Goal: Check status: Check status

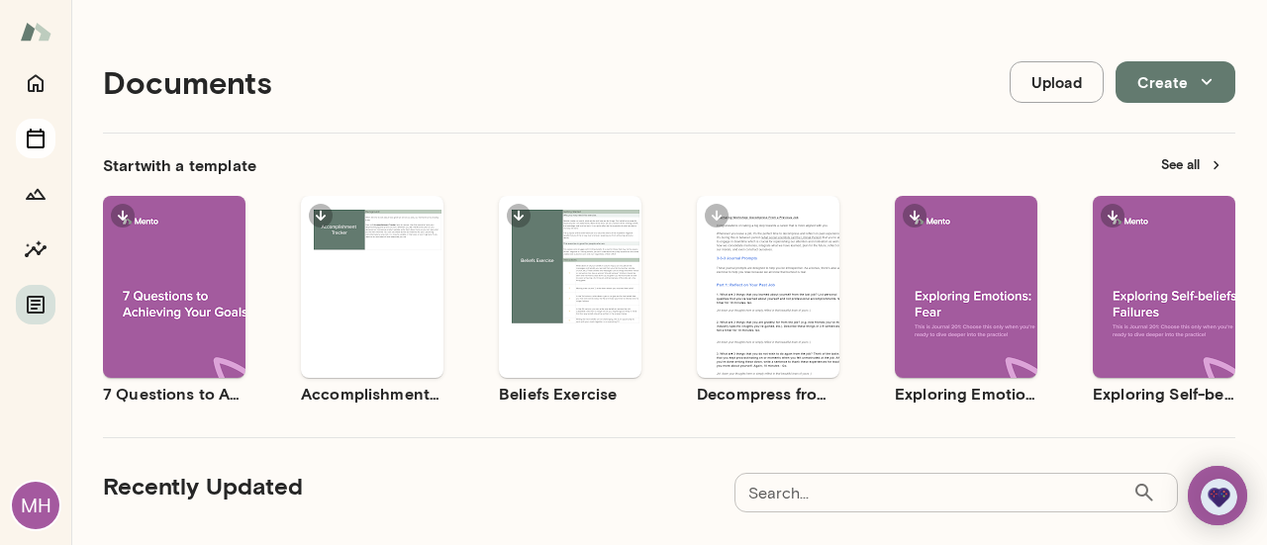
click at [37, 137] on icon "Sessions" at bounding box center [36, 139] width 24 height 24
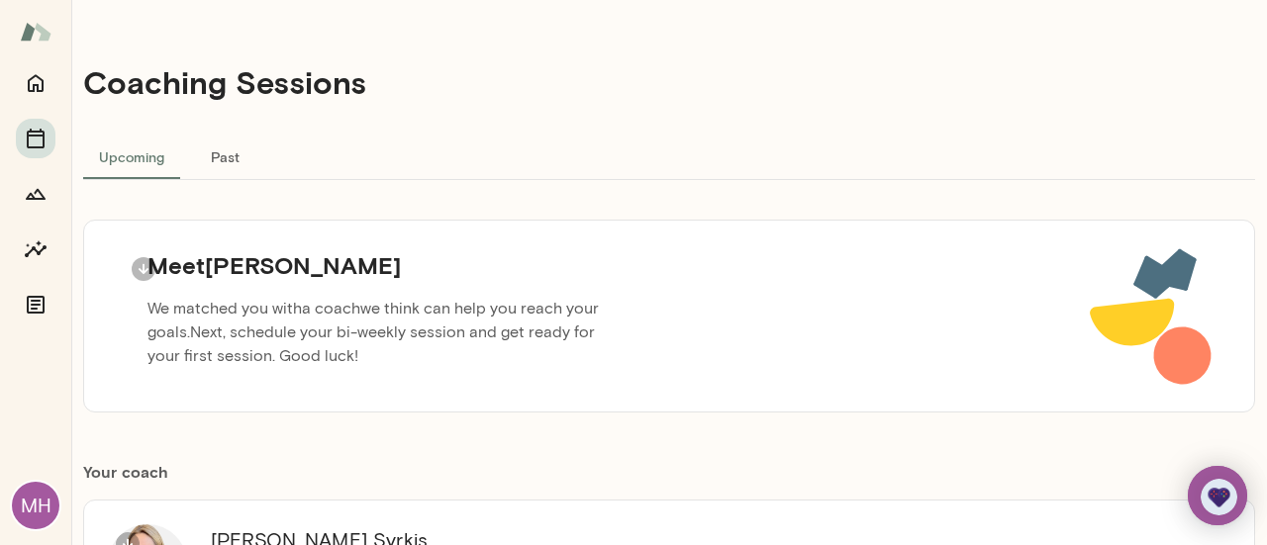
click at [225, 165] on button "Past" at bounding box center [224, 157] width 89 height 48
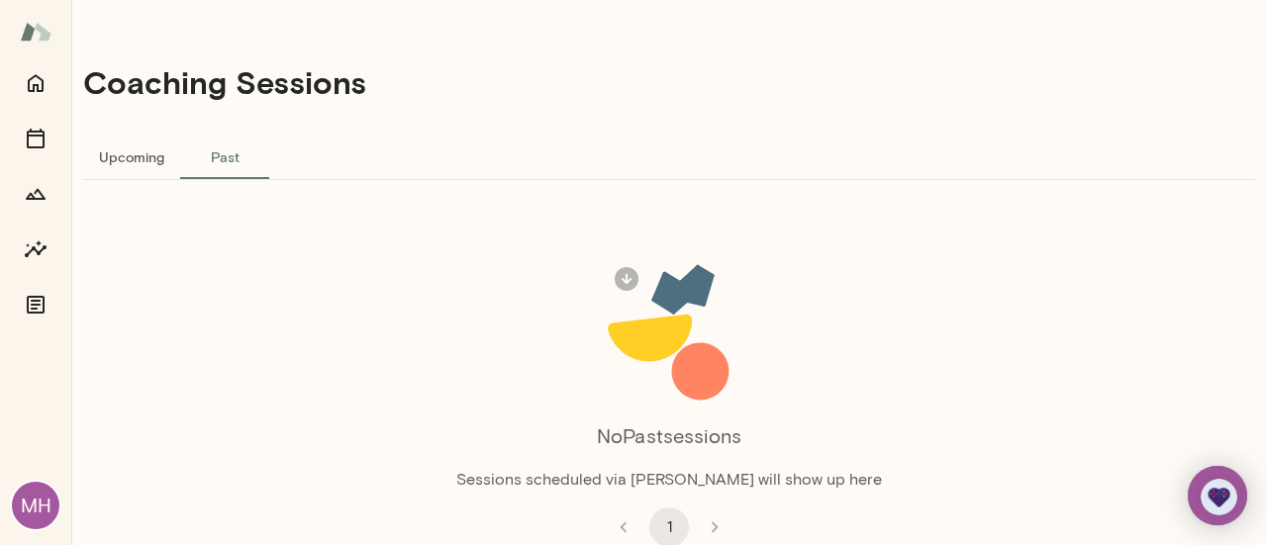
click at [158, 156] on button "Upcoming" at bounding box center [131, 157] width 97 height 48
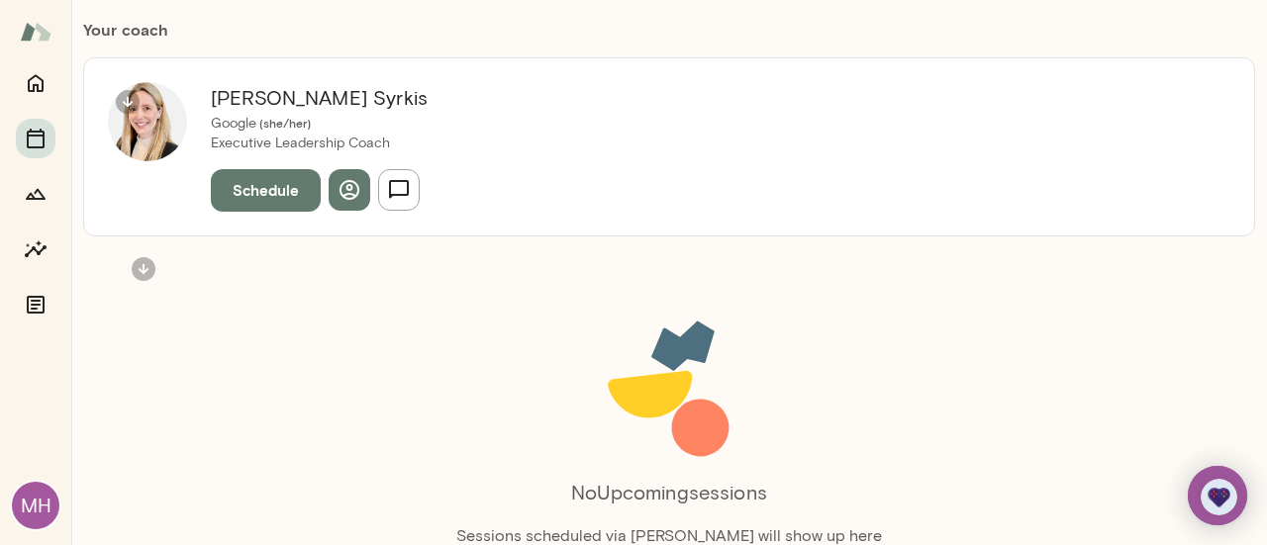
scroll to position [499, 0]
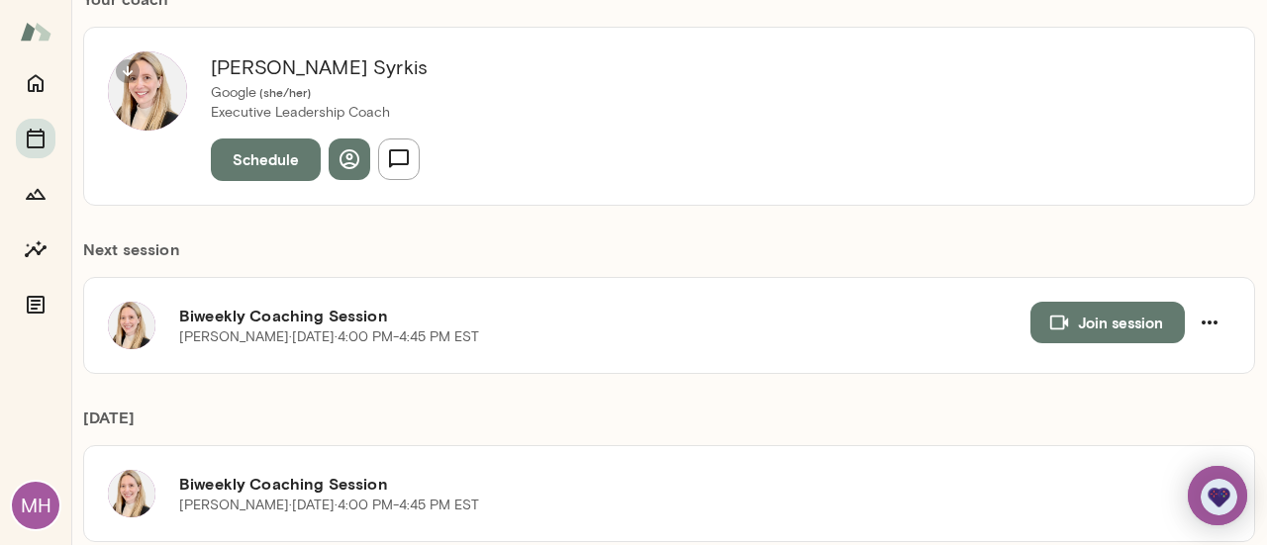
scroll to position [230, 0]
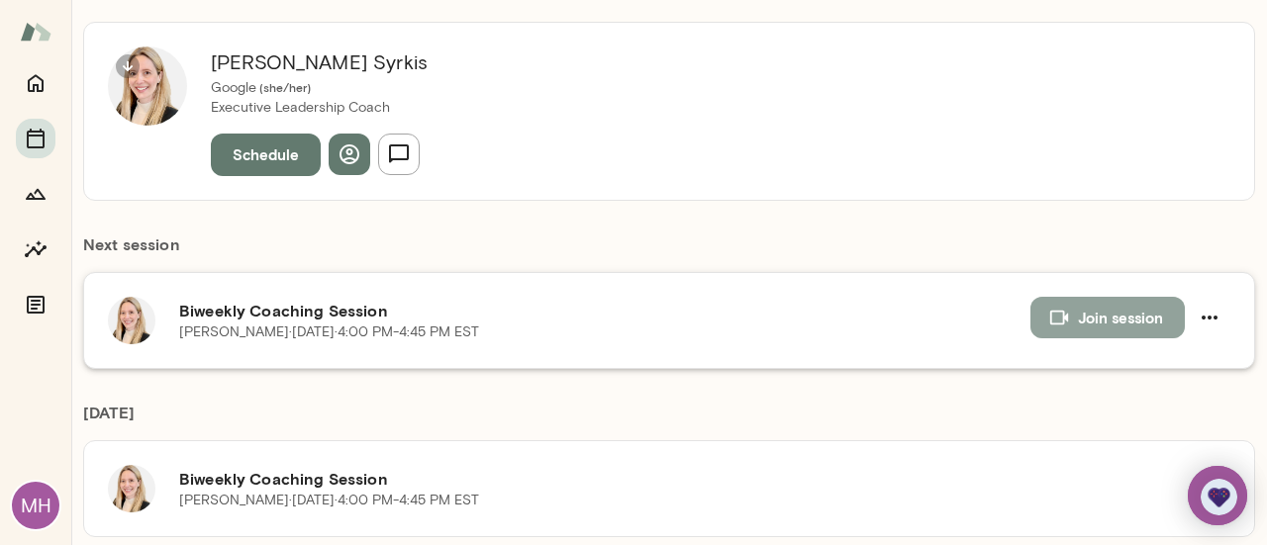
click at [1048, 307] on icon "button" at bounding box center [1059, 318] width 22 height 22
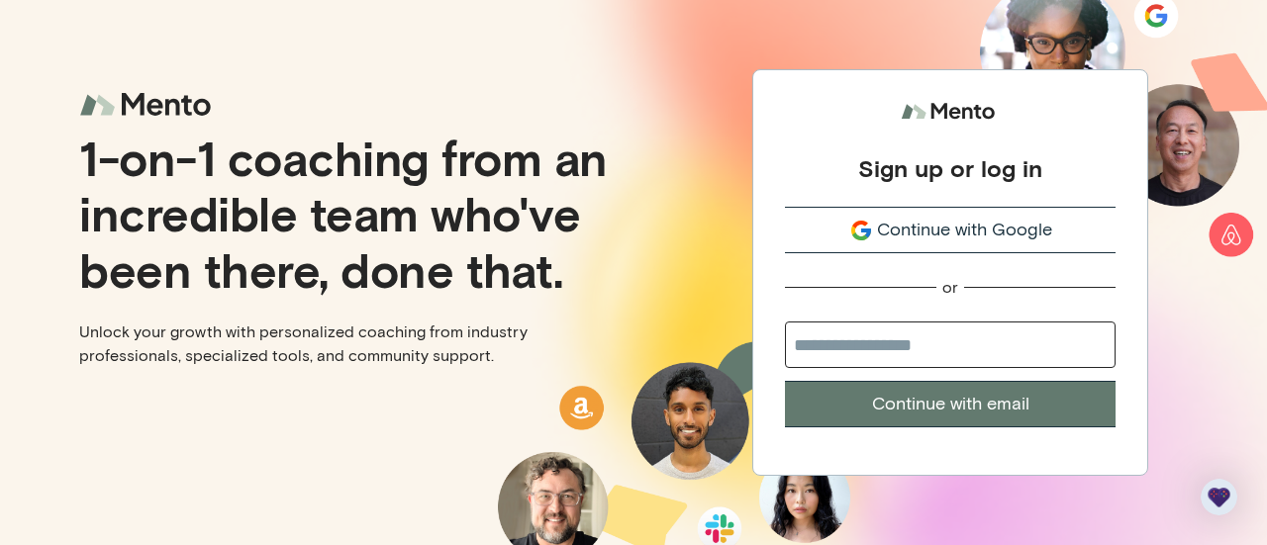
click at [808, 223] on div "Continue with Google" at bounding box center [950, 230] width 331 height 27
